Goal: Task Accomplishment & Management: Use online tool/utility

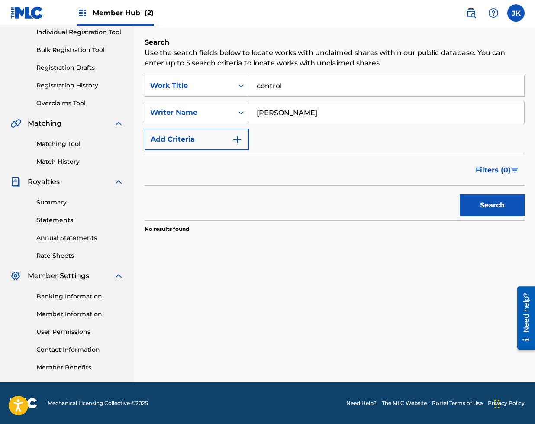
drag, startPoint x: 350, startPoint y: 111, endPoint x: 338, endPoint y: 93, distance: 21.7
click at [338, 93] on div "SearchWithCriteria16938dbb-7083-43b2-a014-79a5df955c23 Work Title control Searc…" at bounding box center [335, 112] width 380 height 75
paste input "[PERSON_NAME]"
type input "[PERSON_NAME]"
drag, startPoint x: 327, startPoint y: 82, endPoint x: 326, endPoint y: 52, distance: 30.7
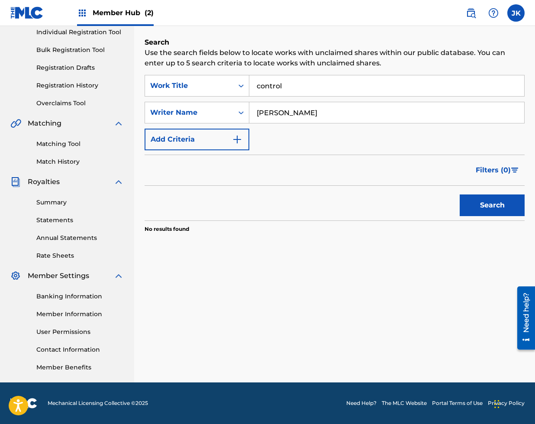
click at [326, 52] on div "Search Use the search fields below to locate works with unclaimed shares within…" at bounding box center [335, 156] width 380 height 239
click at [460, 194] on button "Search" at bounding box center [492, 205] width 65 height 22
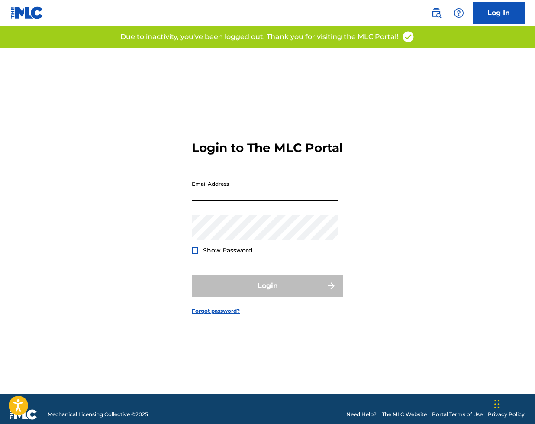
click at [257, 201] on input "Email Address" at bounding box center [265, 188] width 146 height 25
type input "[EMAIL_ADDRESS][DOMAIN_NAME]"
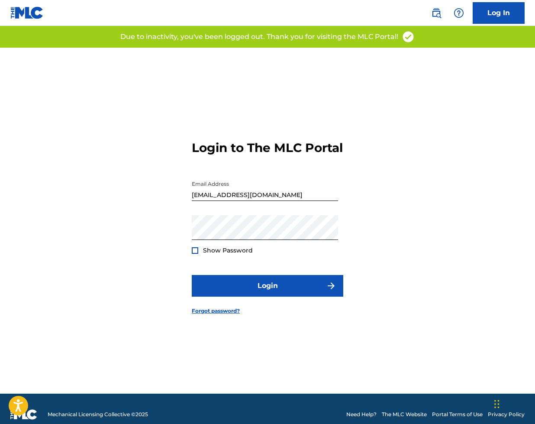
click at [269, 280] on form "Login to The MLC Portal Email Address jordan@bushidoco.de Password Show Passwor…" at bounding box center [267, 221] width 151 height 346
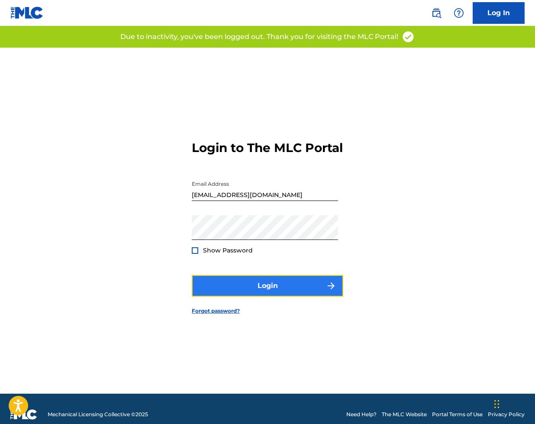
click at [269, 291] on button "Login" at bounding box center [267, 286] width 151 height 22
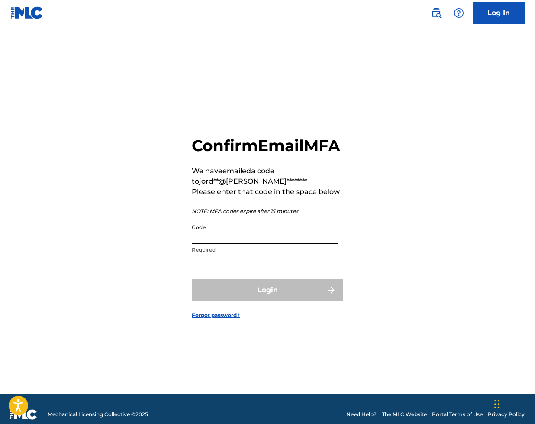
click at [259, 237] on input "Code" at bounding box center [265, 231] width 146 height 25
click at [259, 238] on input "Code" at bounding box center [265, 231] width 146 height 25
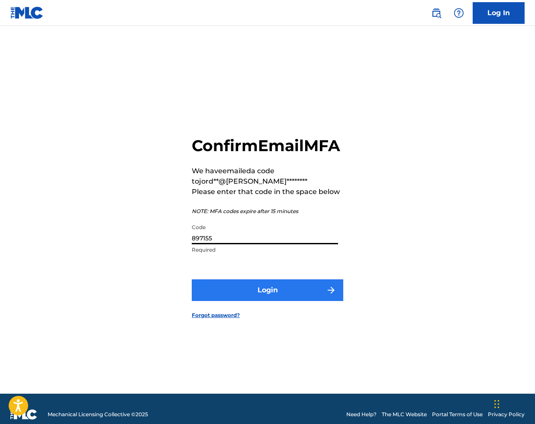
type input "897155"
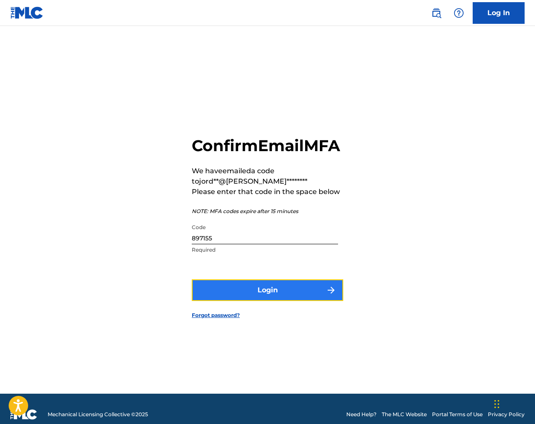
click at [268, 297] on button "Login" at bounding box center [267, 290] width 151 height 22
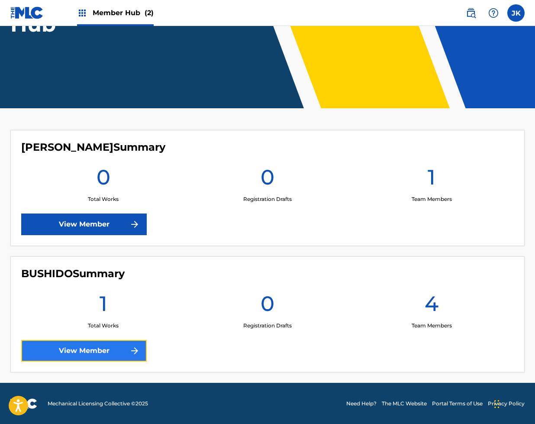
click at [119, 348] on link "View Member" at bounding box center [84, 351] width 126 height 22
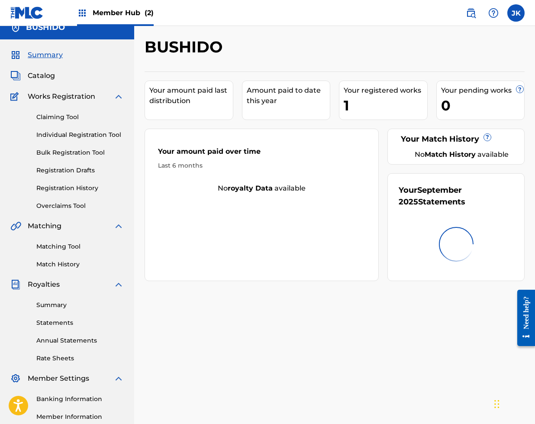
scroll to position [11, 0]
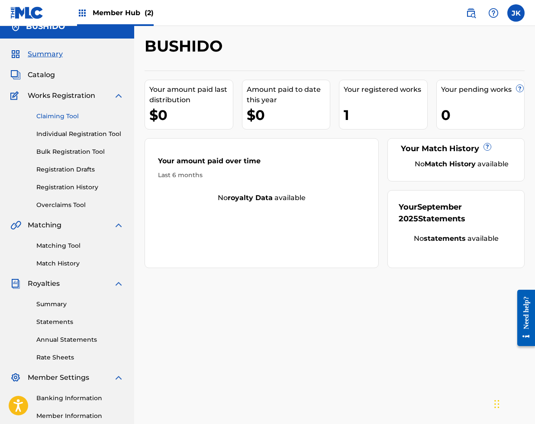
click at [76, 119] on link "Claiming Tool" at bounding box center [79, 116] width 87 height 9
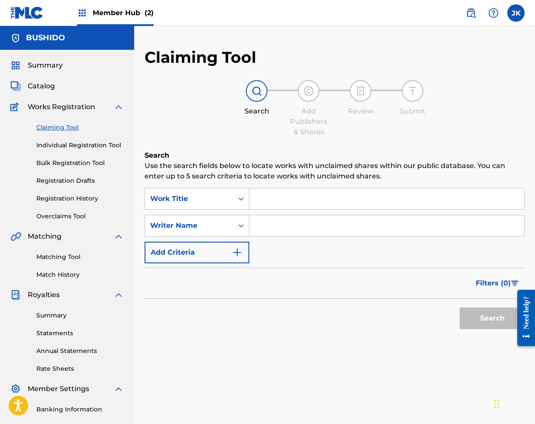
click at [280, 225] on input "Search Form" at bounding box center [386, 225] width 275 height 21
paste input "[PERSON_NAME]"
type input "[PERSON_NAME]"
click at [460, 307] on button "Search" at bounding box center [492, 318] width 65 height 22
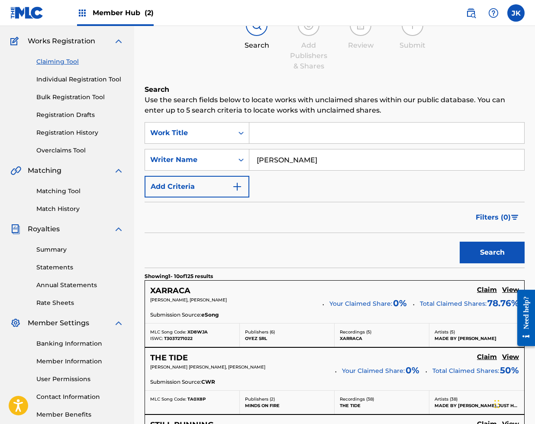
scroll to position [66, 0]
click at [505, 286] on h5 "View" at bounding box center [510, 289] width 17 height 8
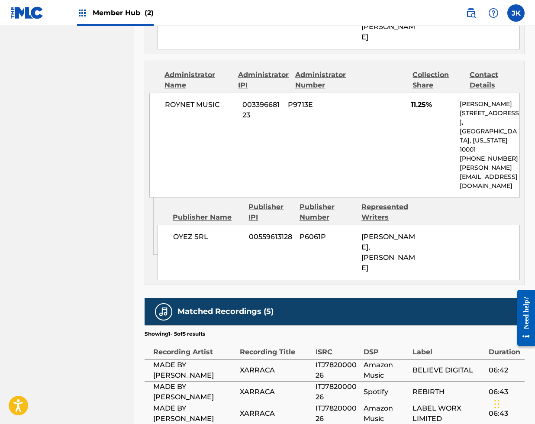
scroll to position [800, 0]
